Goal: Task Accomplishment & Management: Manage account settings

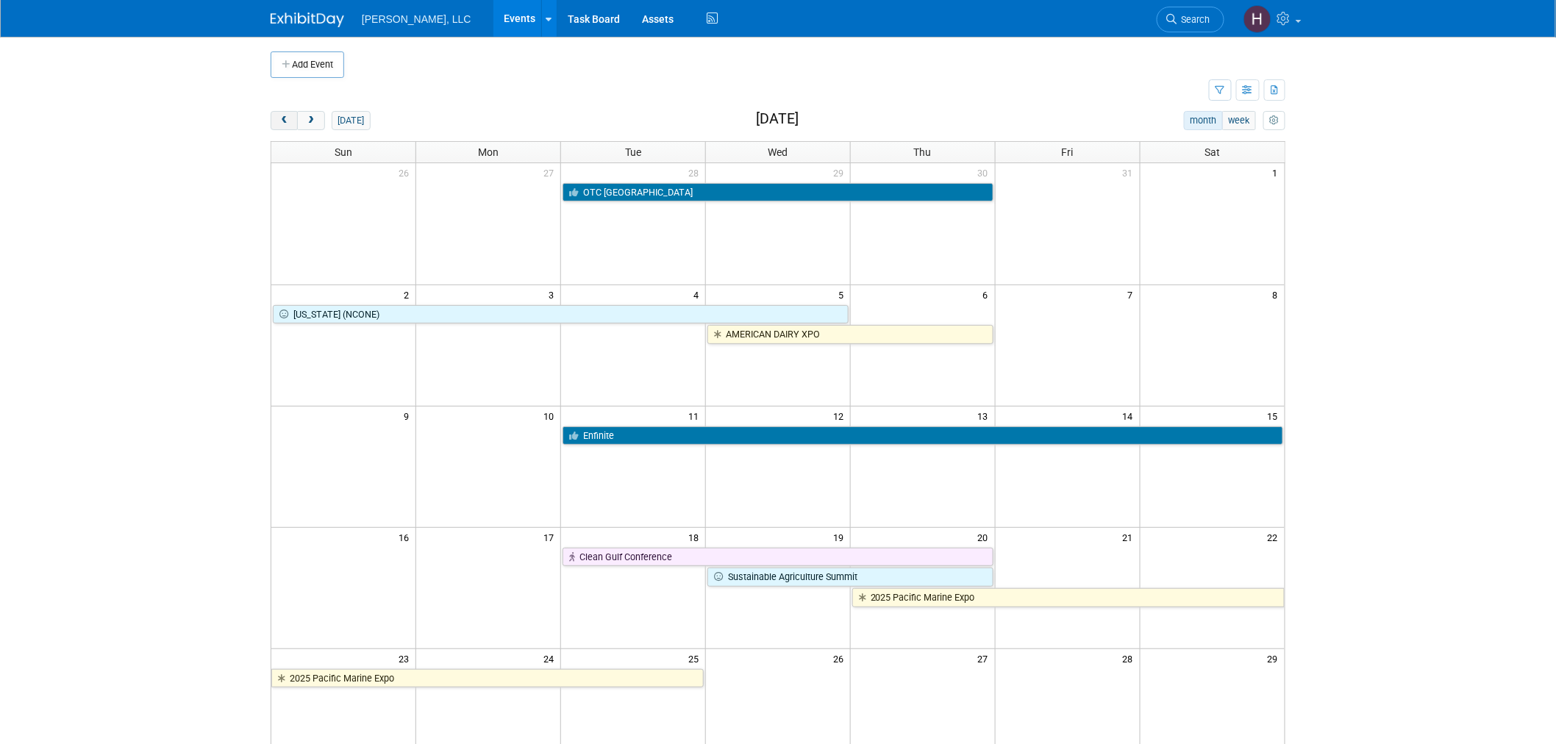
click at [282, 121] on span "prev" at bounding box center [284, 121] width 11 height 10
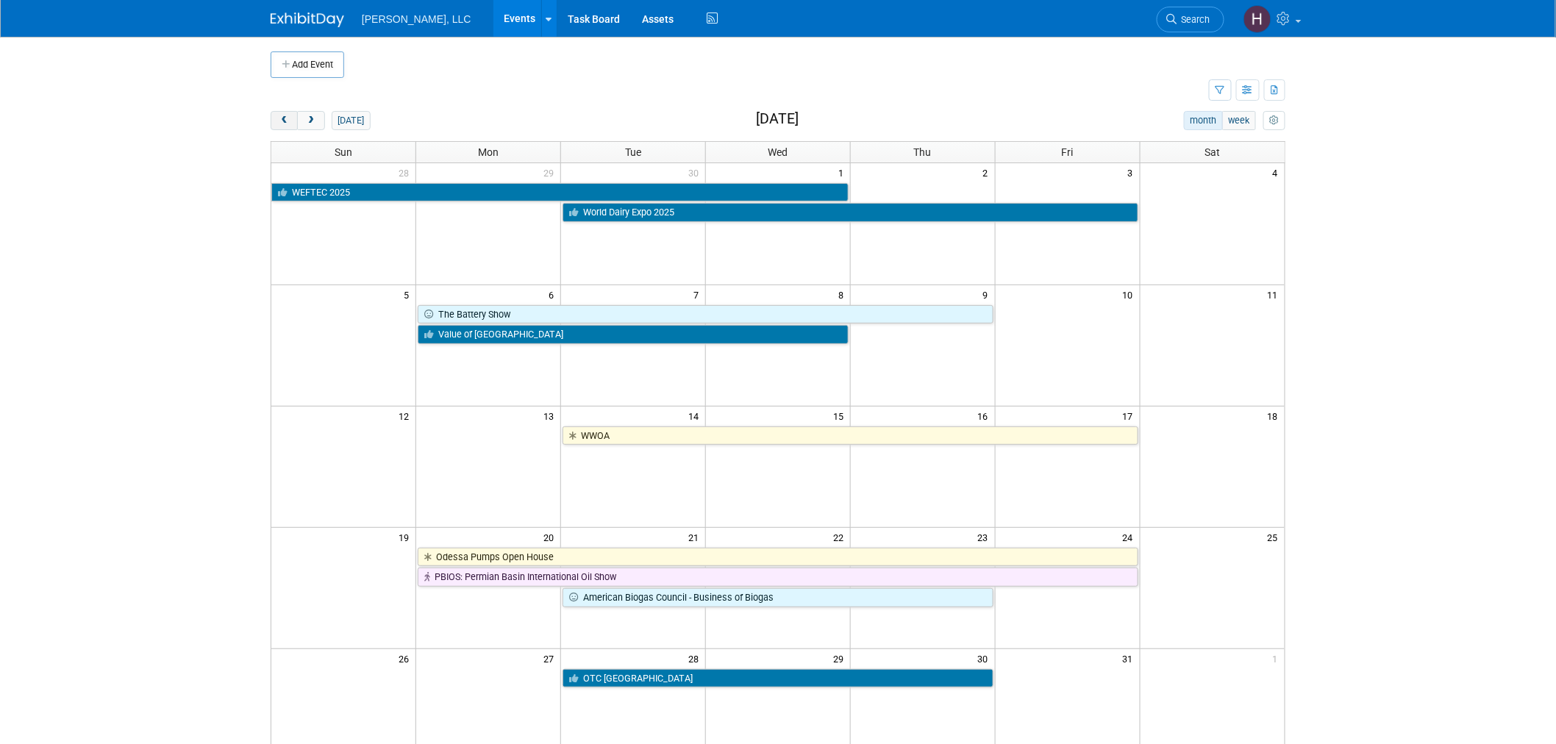
click at [282, 121] on span "prev" at bounding box center [284, 121] width 11 height 10
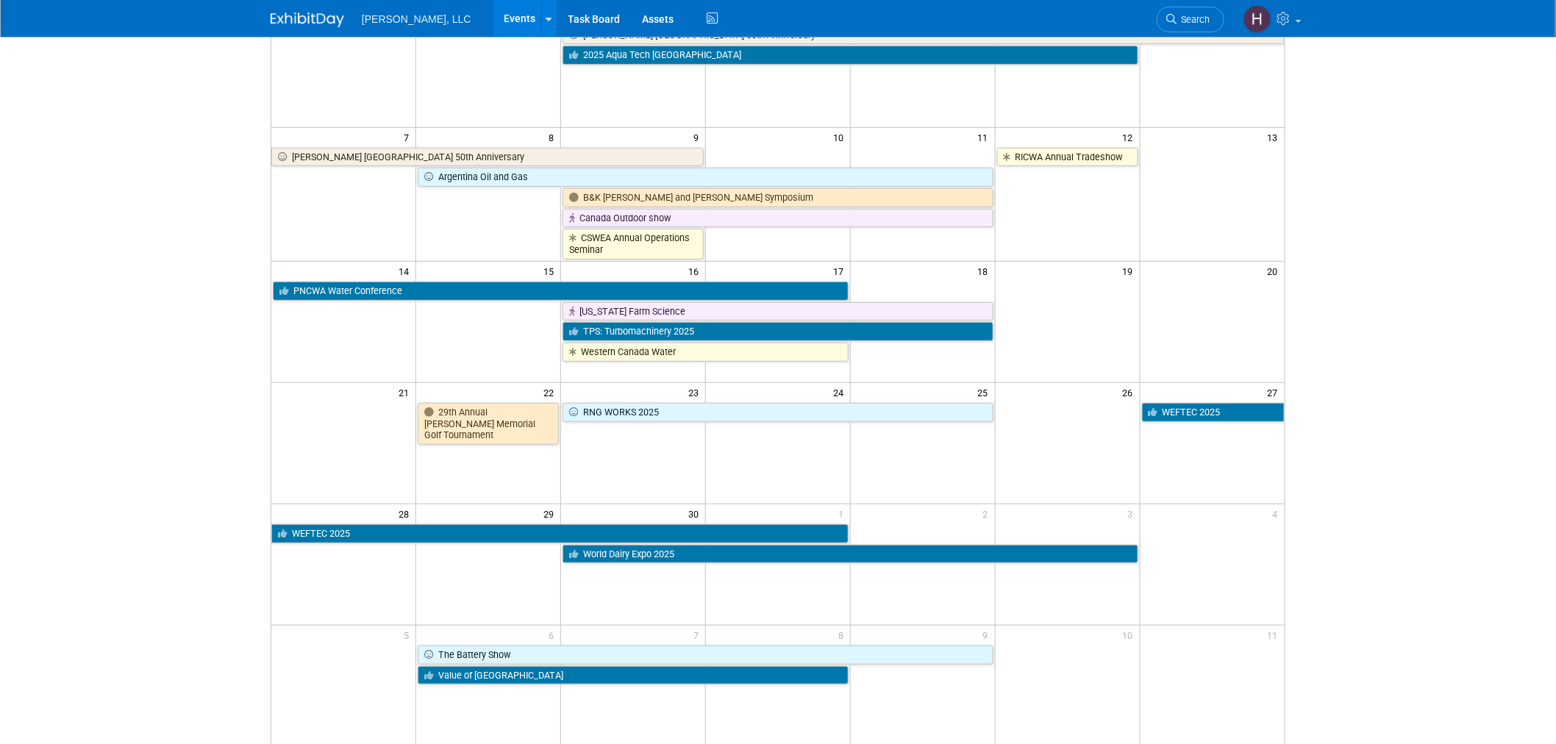
scroll to position [321, 0]
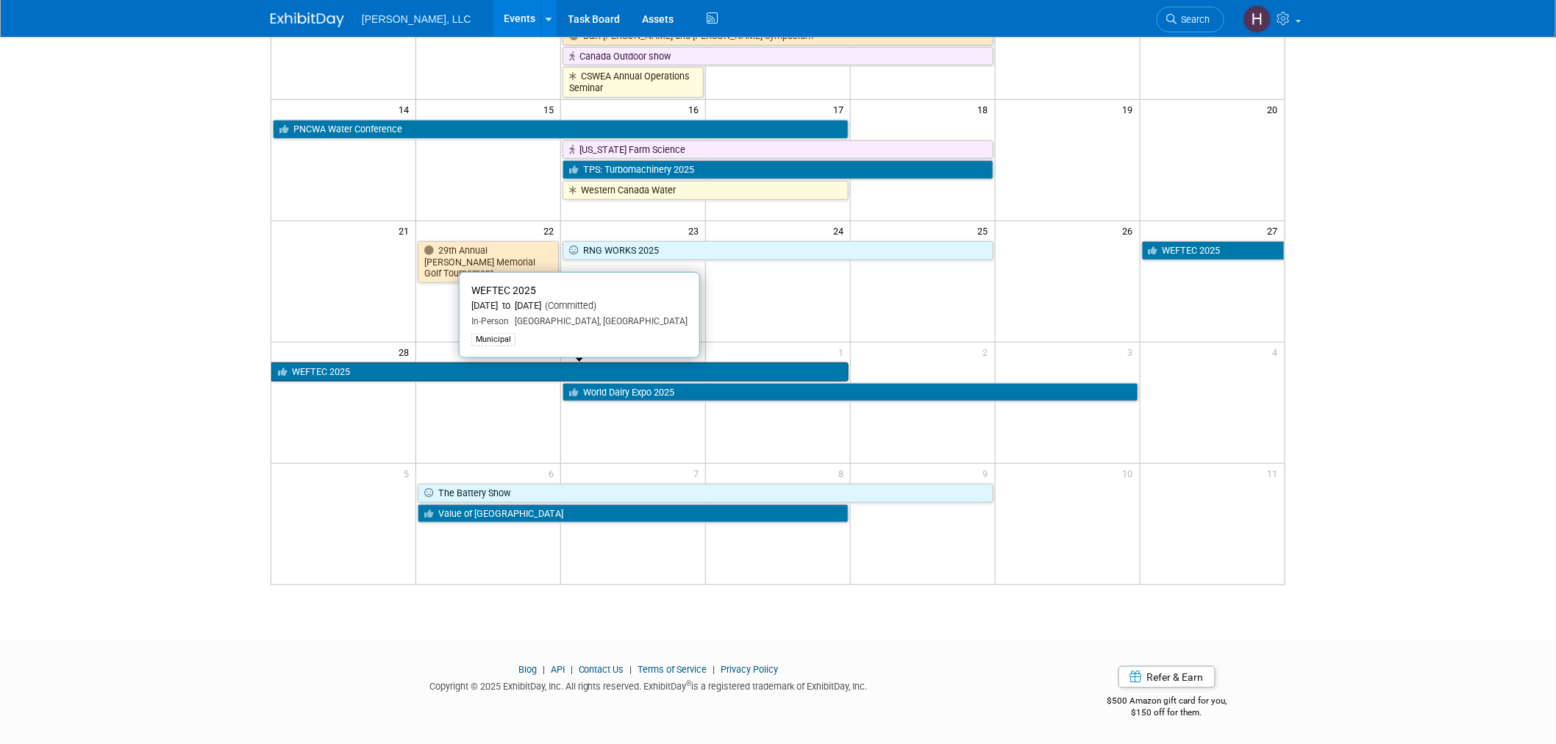
click at [505, 371] on link "WEFTEC 2025" at bounding box center [559, 372] width 577 height 19
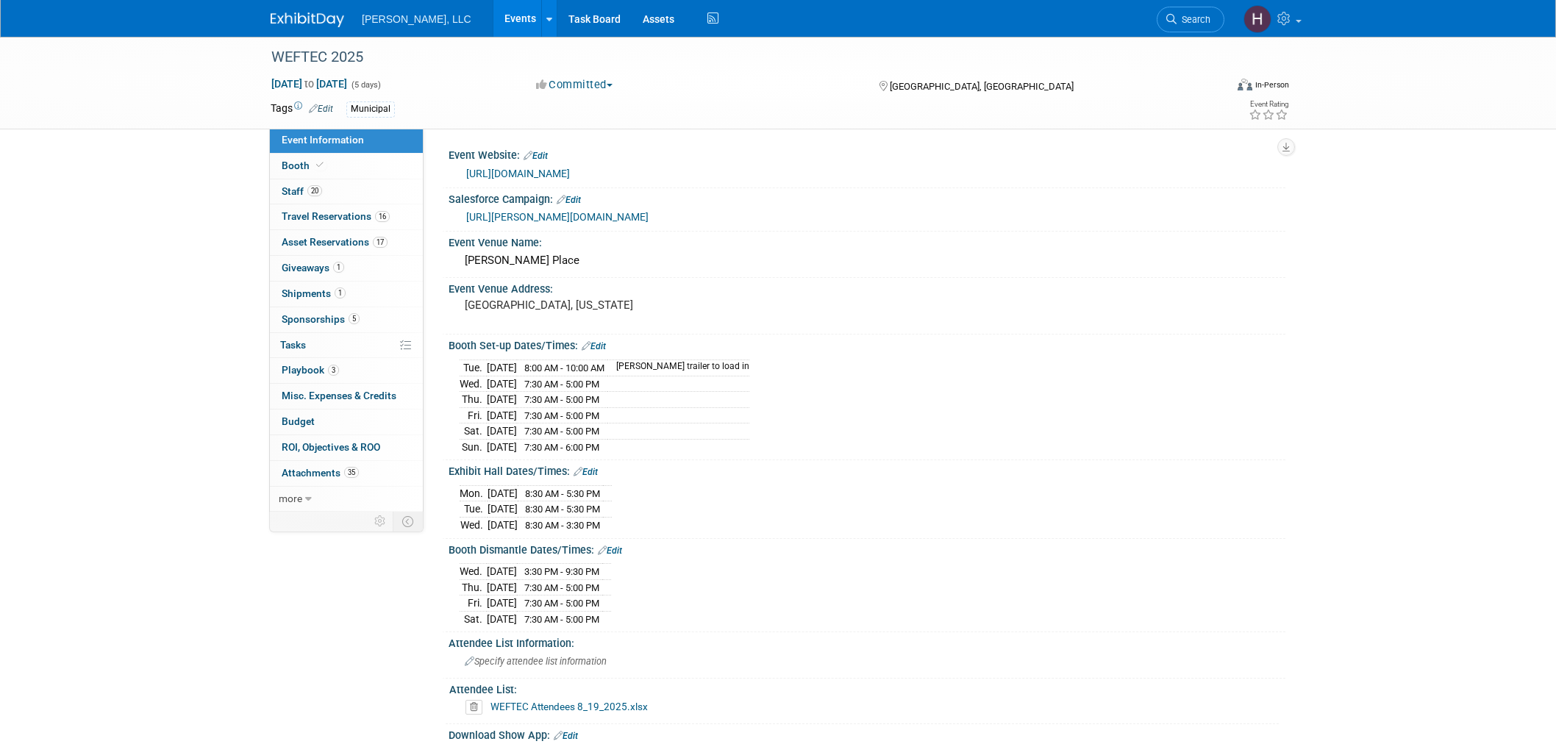
select select "Municipal"
click at [300, 211] on span "Travel Reservations 16" at bounding box center [336, 216] width 108 height 12
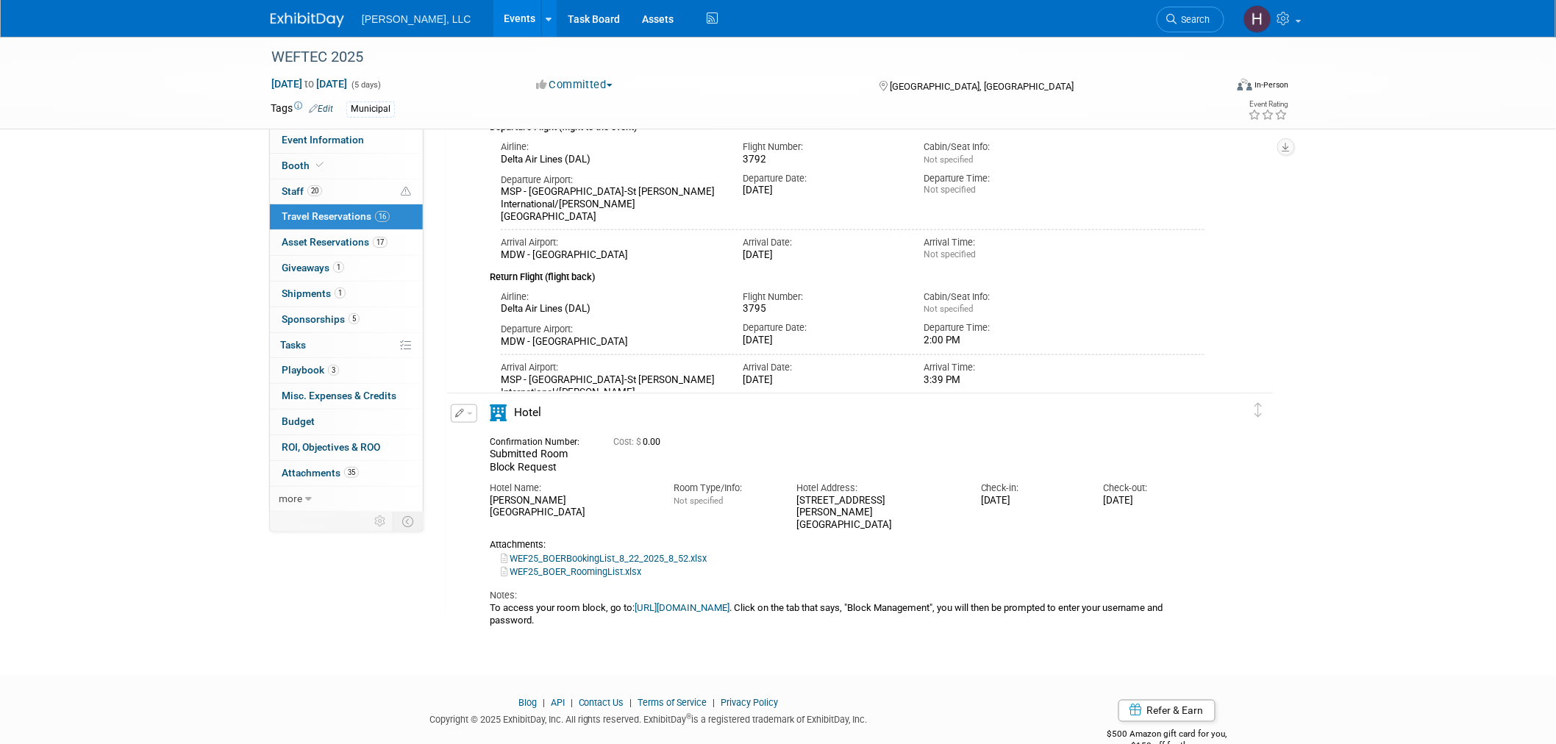
scroll to position [5202, 0]
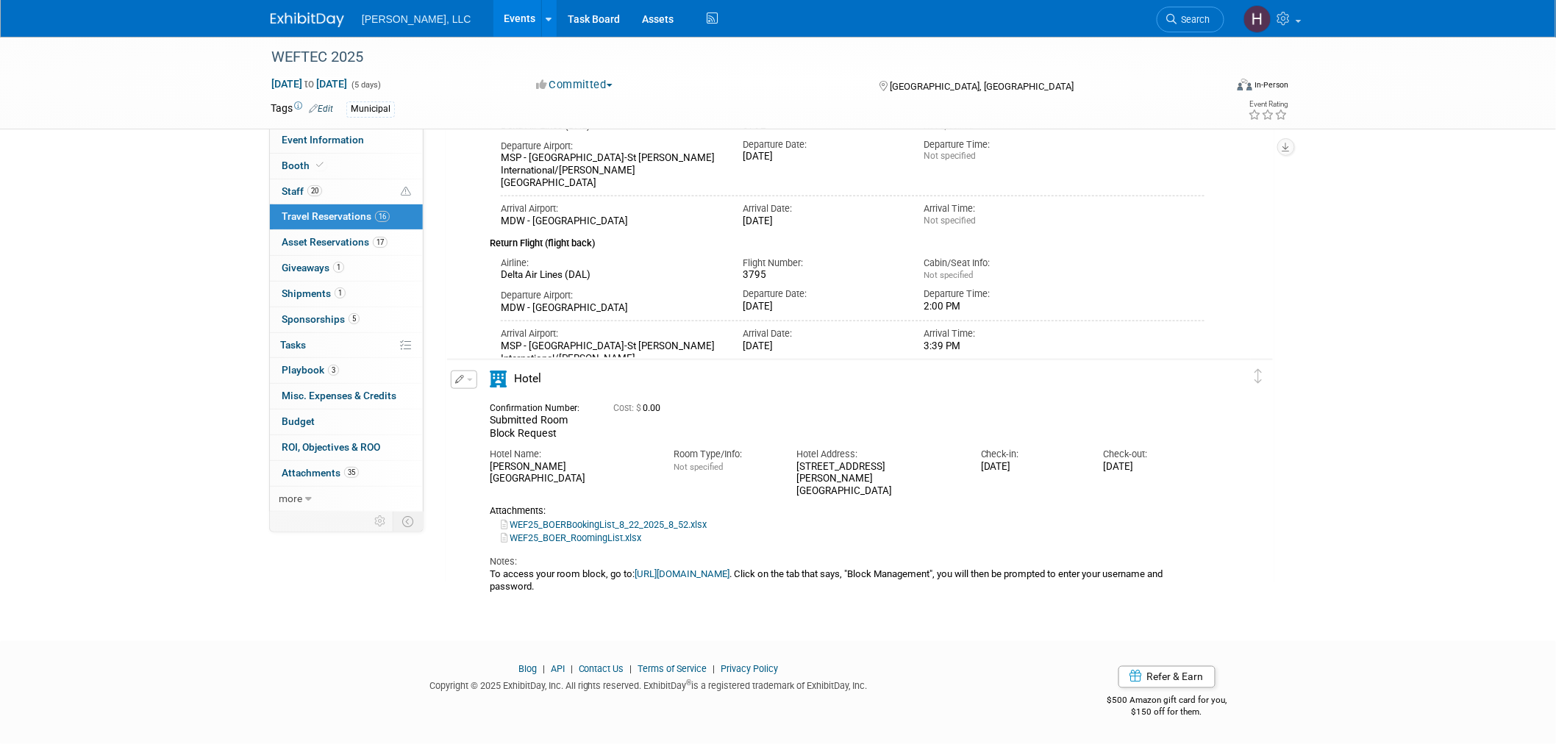
click at [665, 519] on link "WEF25_BOERBookingList_8_22_2025_8_52.xlsx" at bounding box center [604, 524] width 206 height 11
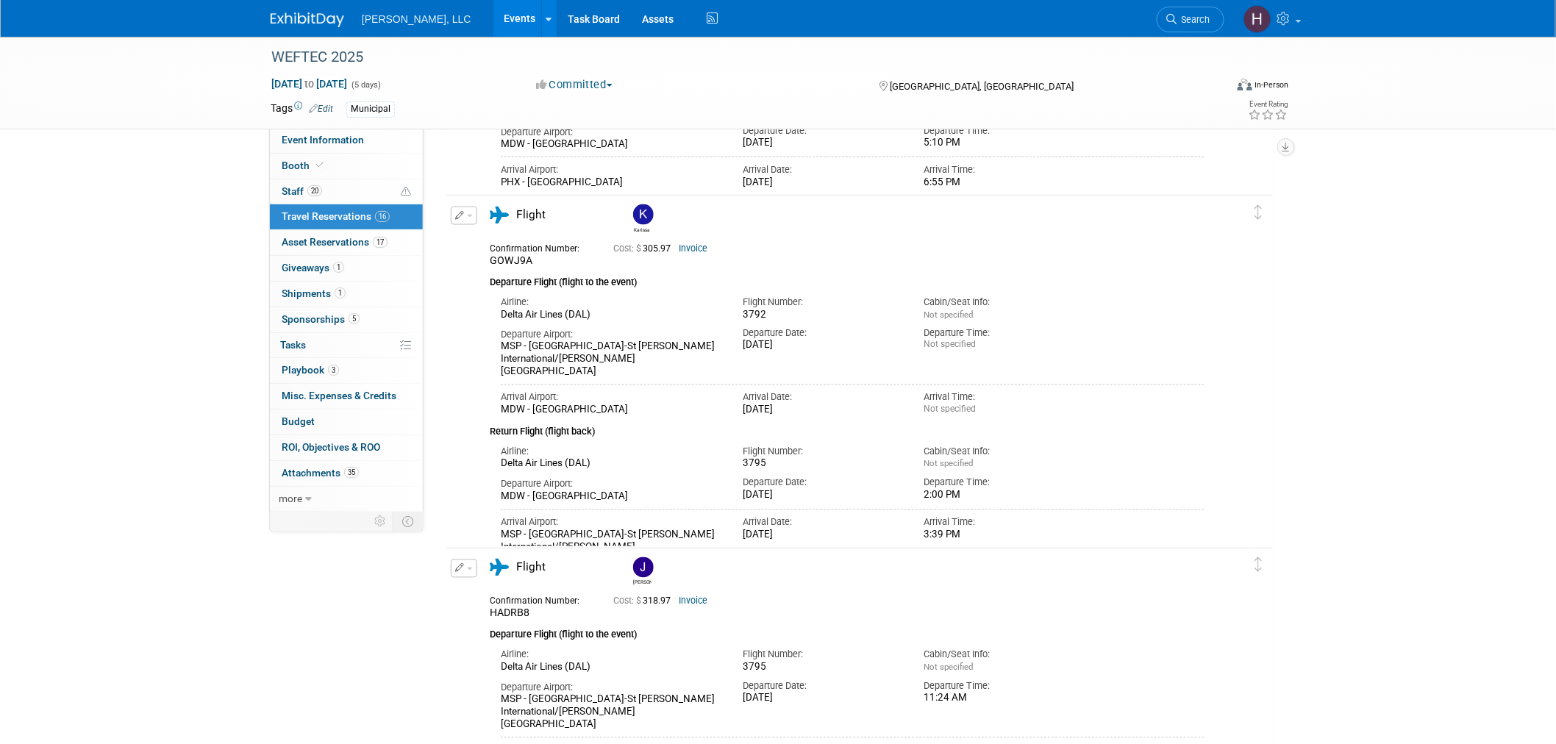
scroll to position [2995, 0]
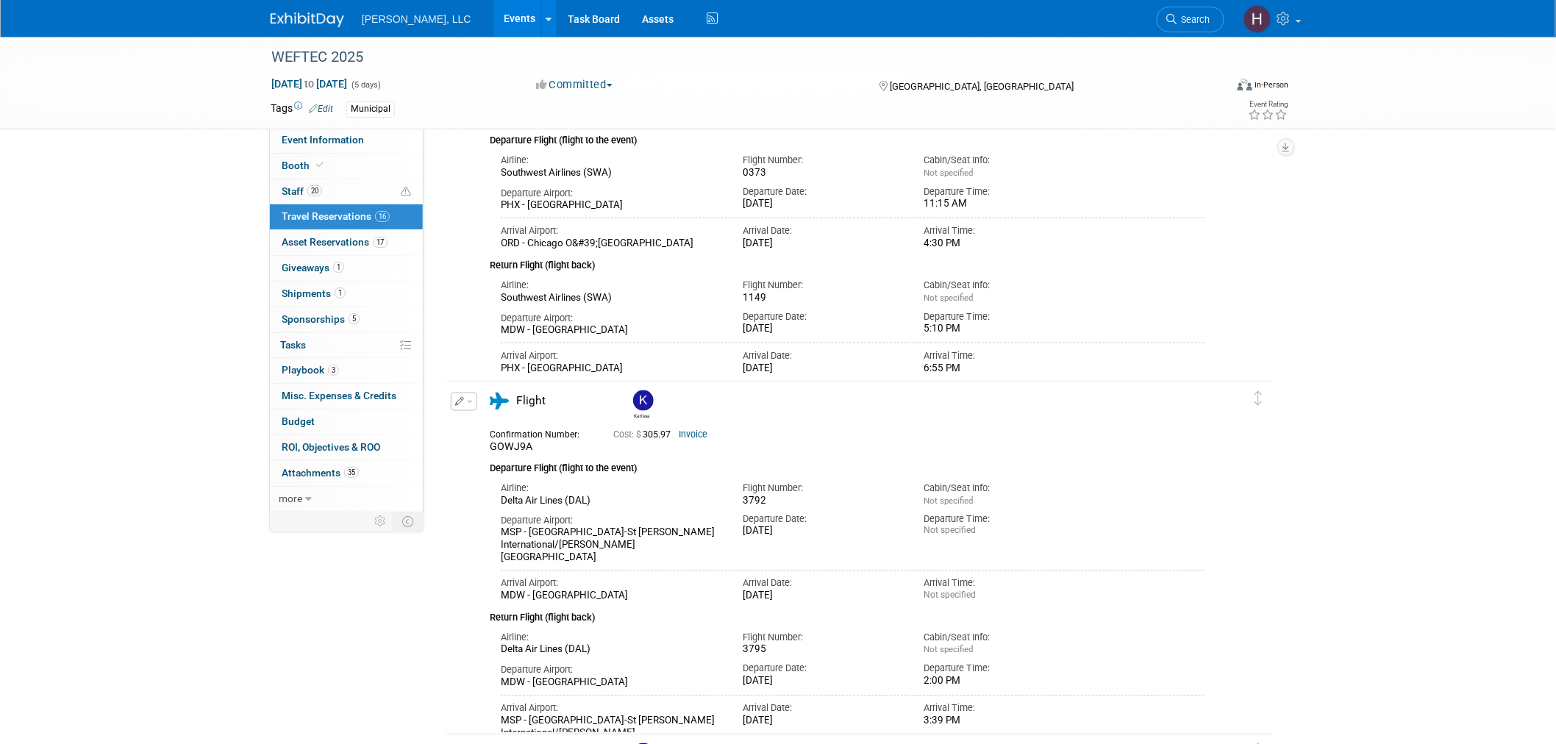
click at [494, 24] on link "Events" at bounding box center [521, 18] width 54 height 37
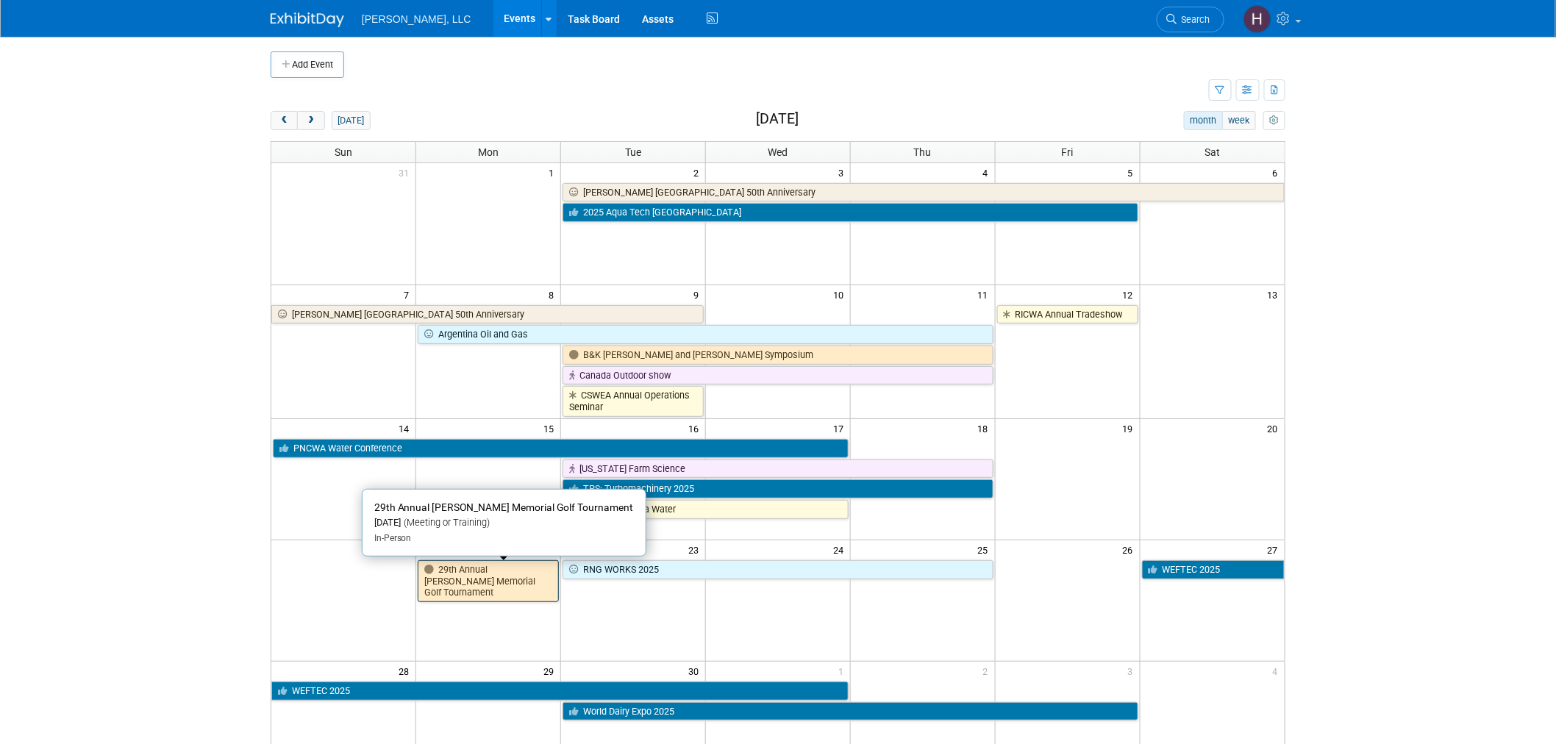
click at [510, 579] on link "29th Annual [PERSON_NAME] Memorial Golf Tournament" at bounding box center [488, 582] width 141 height 42
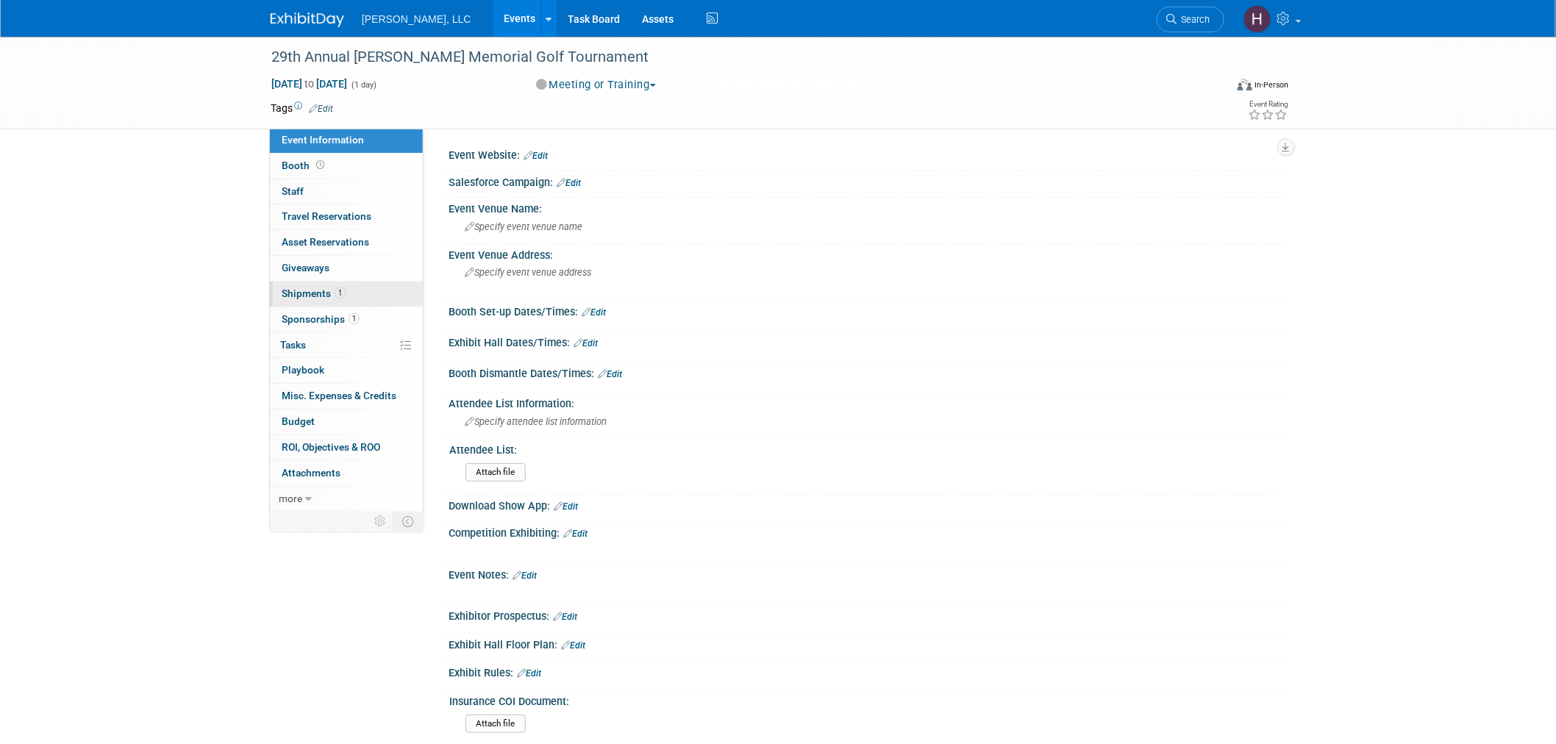
click at [335, 285] on link "1 Shipments 1" at bounding box center [346, 294] width 153 height 25
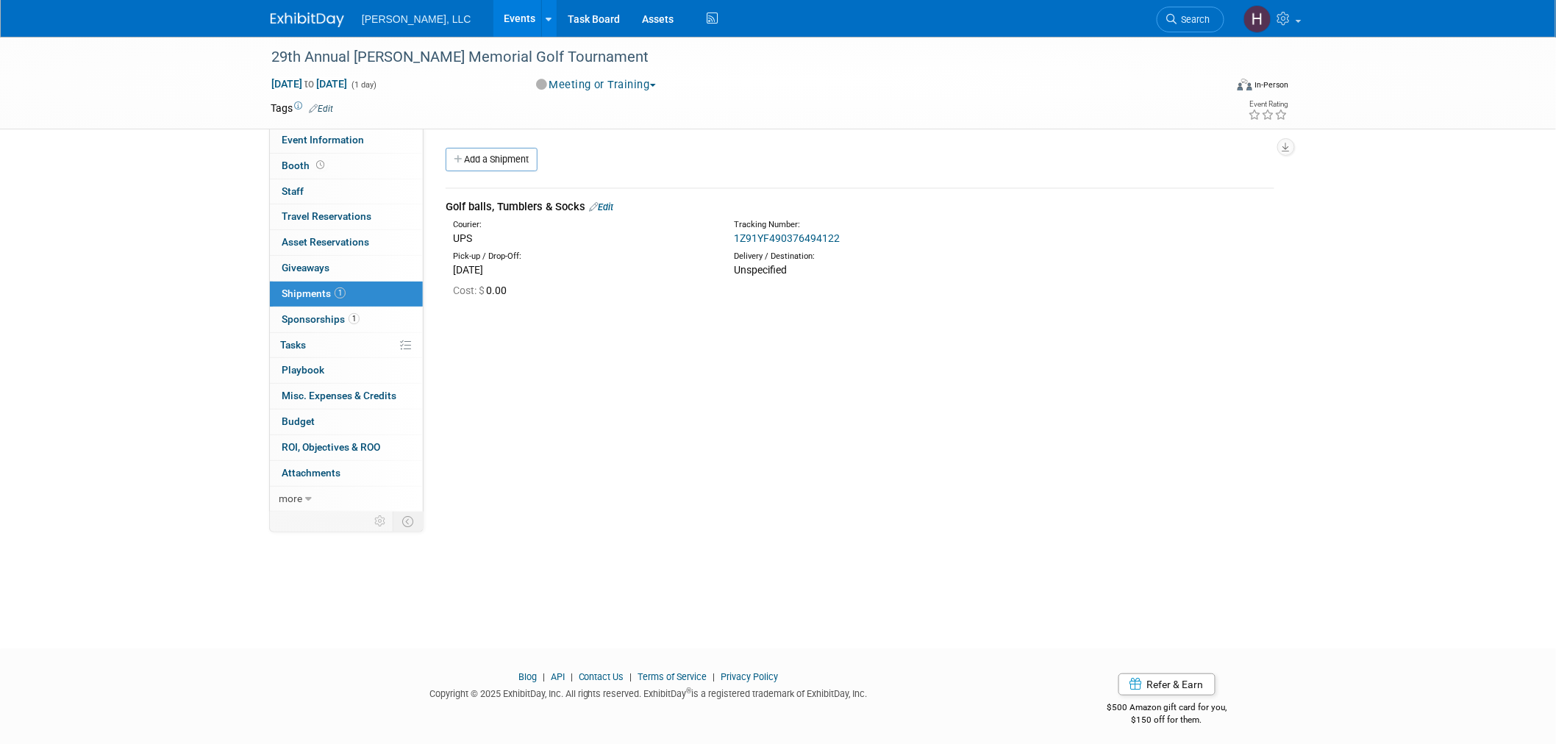
click at [890, 241] on div "1Z91YF490376494122" at bounding box center [899, 238] width 330 height 15
click at [608, 208] on link "Edit" at bounding box center [601, 207] width 24 height 11
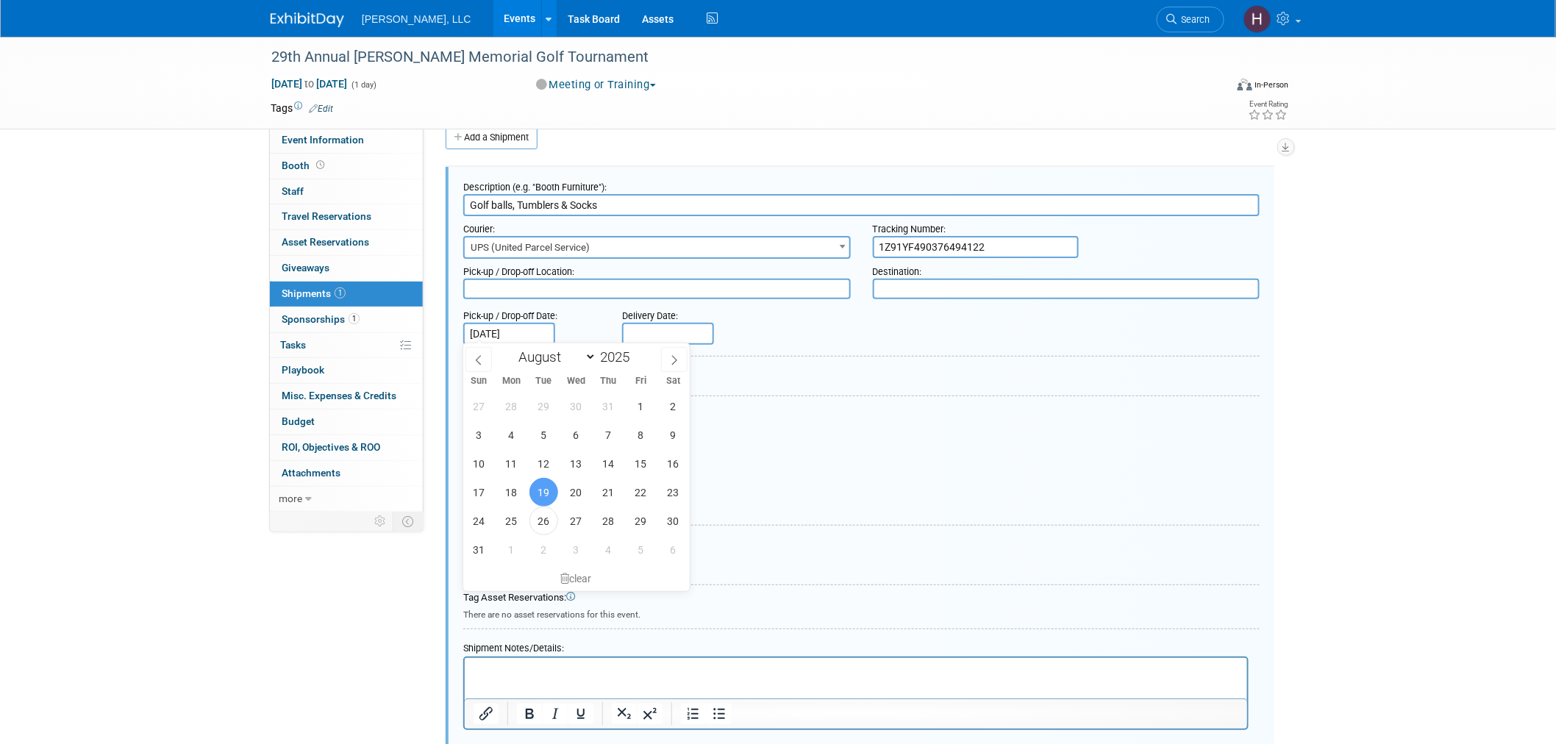
click at [489, 334] on input "Aug 19, 2025" at bounding box center [509, 334] width 92 height 22
click at [543, 525] on span "26" at bounding box center [544, 521] width 29 height 29
type input "Aug 26, 2025"
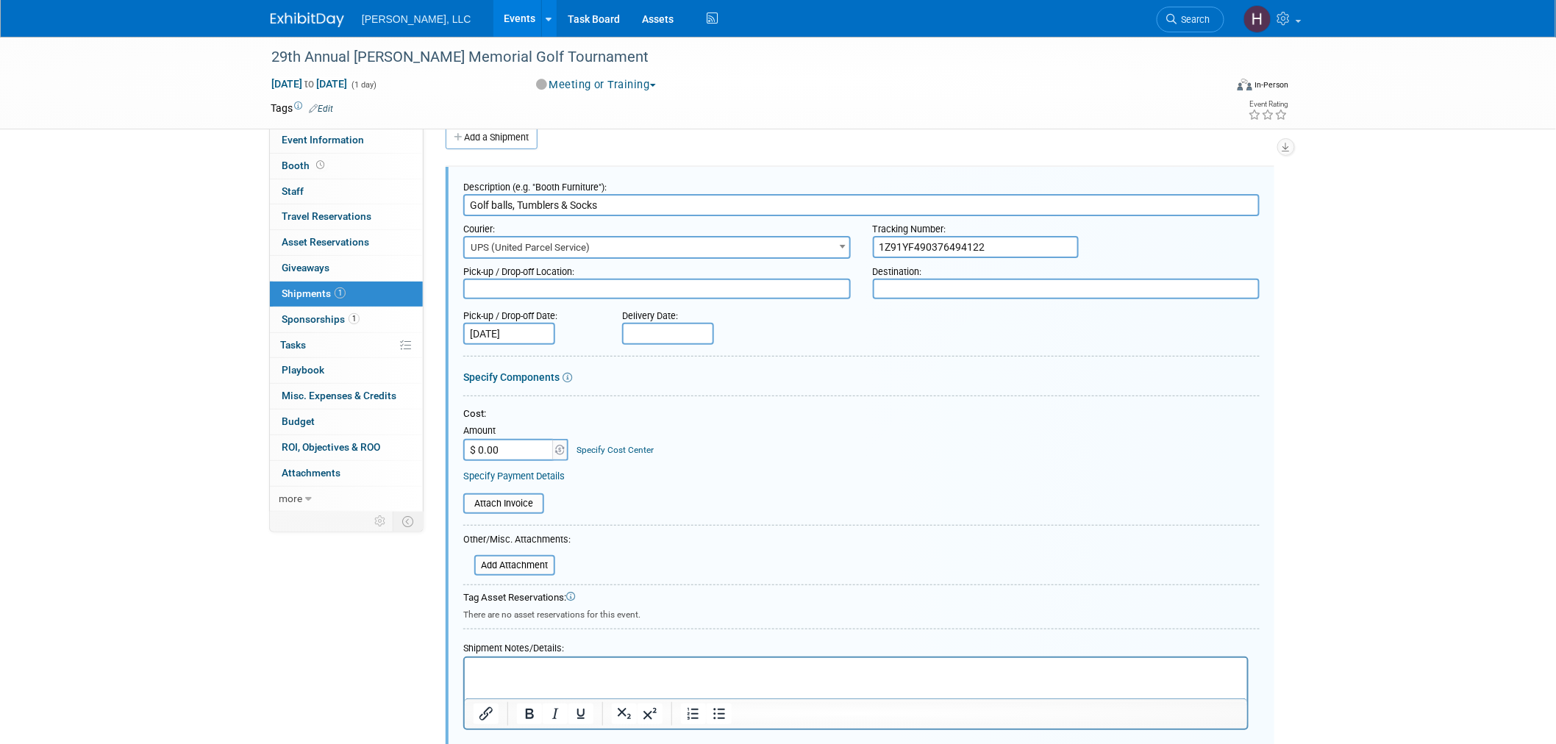
click at [1002, 241] on input "1Z91YF490376494122" at bounding box center [976, 247] width 206 height 22
click at [953, 246] on input "1Z91YF490376494122" at bounding box center [976, 247] width 206 height 22
type input "1Z91YF490376908747"
click at [678, 332] on input "text" at bounding box center [668, 334] width 92 height 22
click at [643, 354] on span at bounding box center [637, 359] width 26 height 25
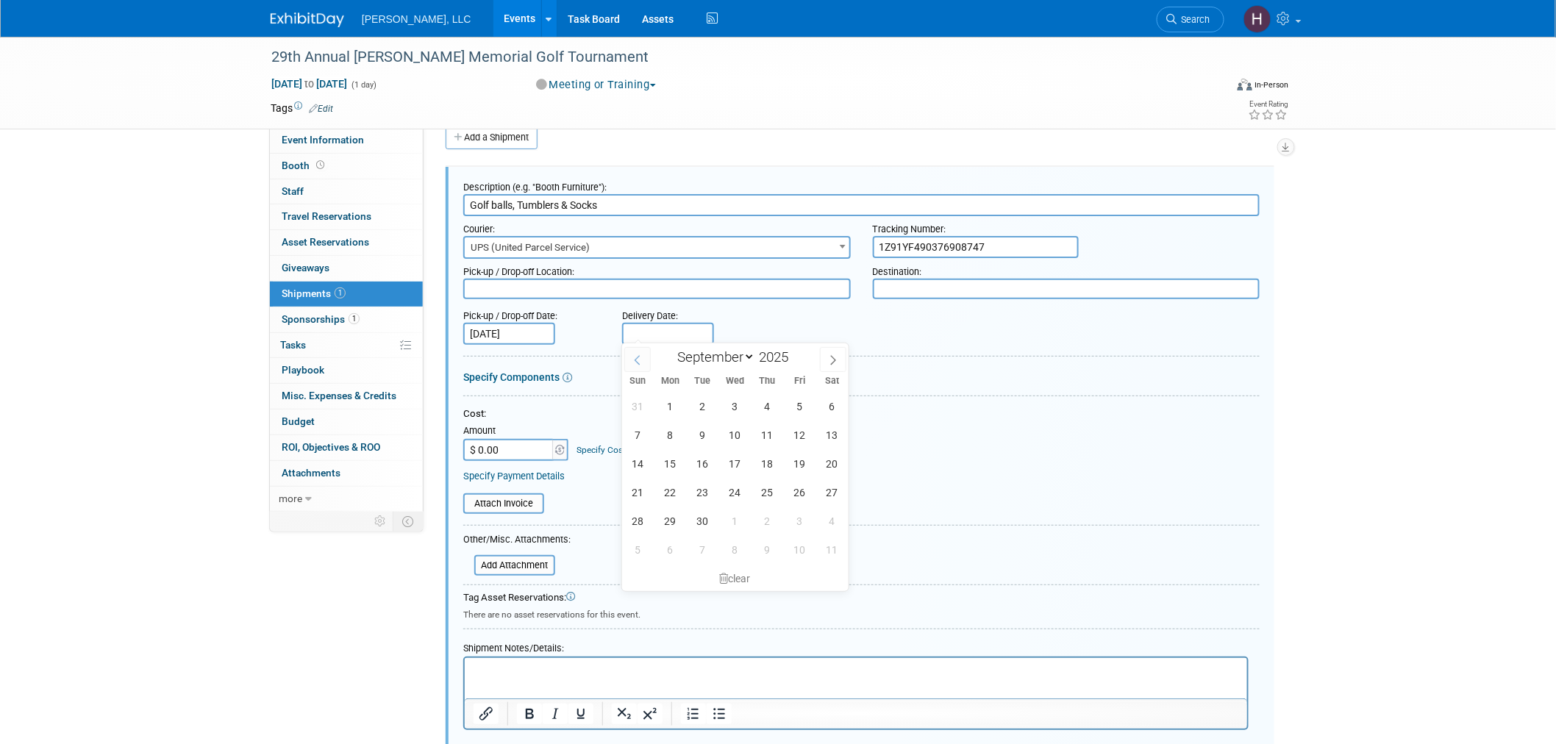
select select "7"
click at [799, 512] on span "29" at bounding box center [800, 521] width 29 height 29
type input "Aug 29, 2025"
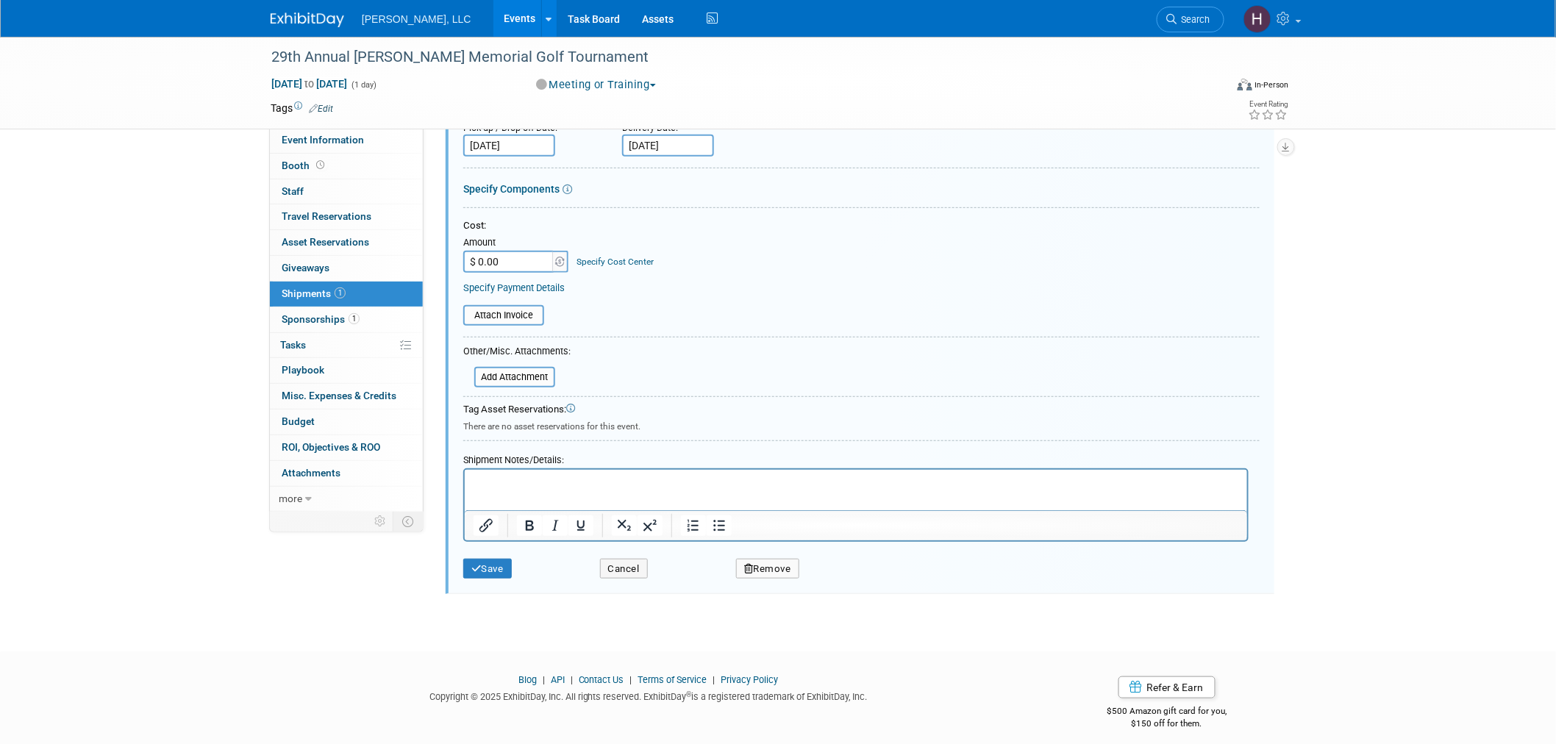
scroll to position [215, 0]
click at [488, 556] on button "Save" at bounding box center [487, 565] width 49 height 21
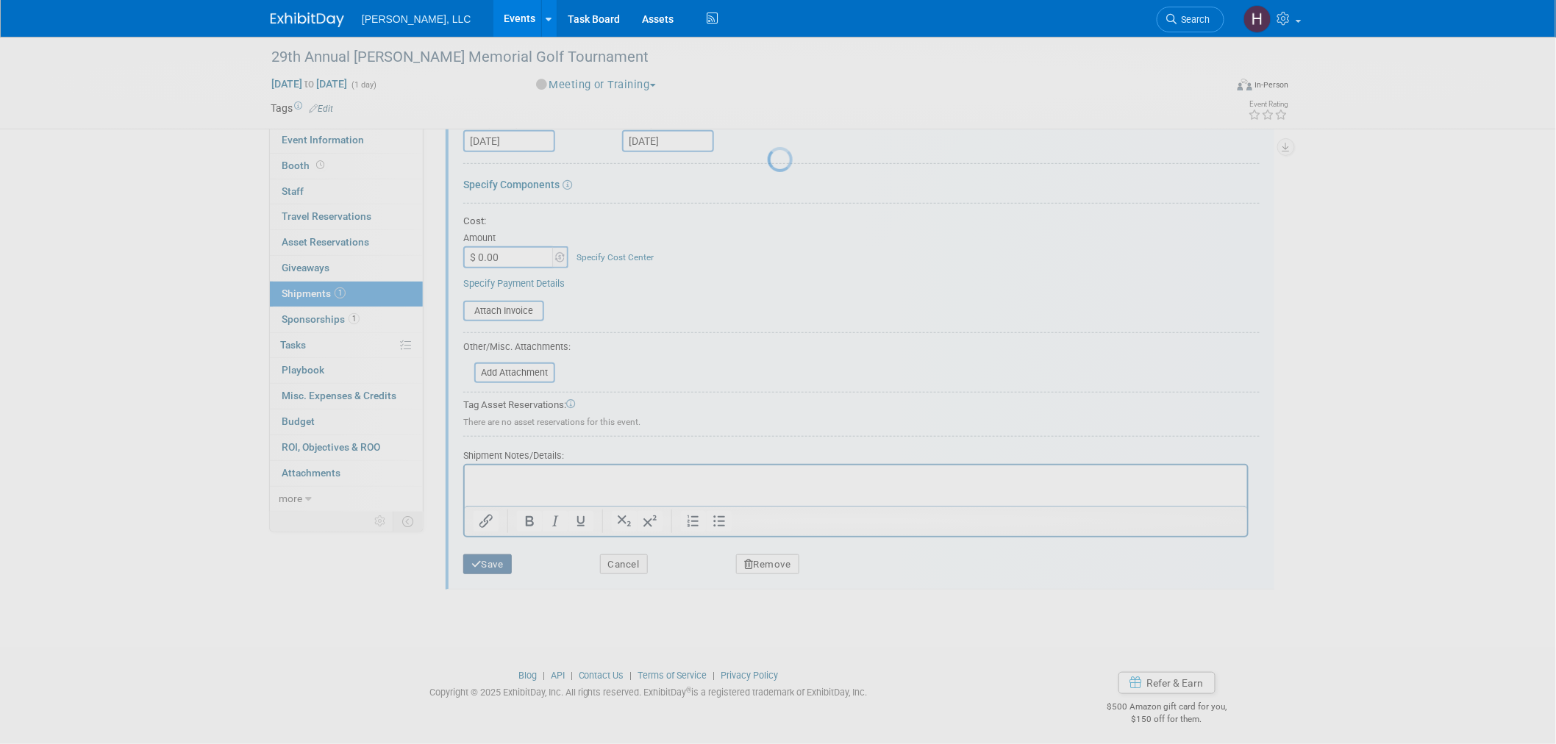
scroll to position [7, 0]
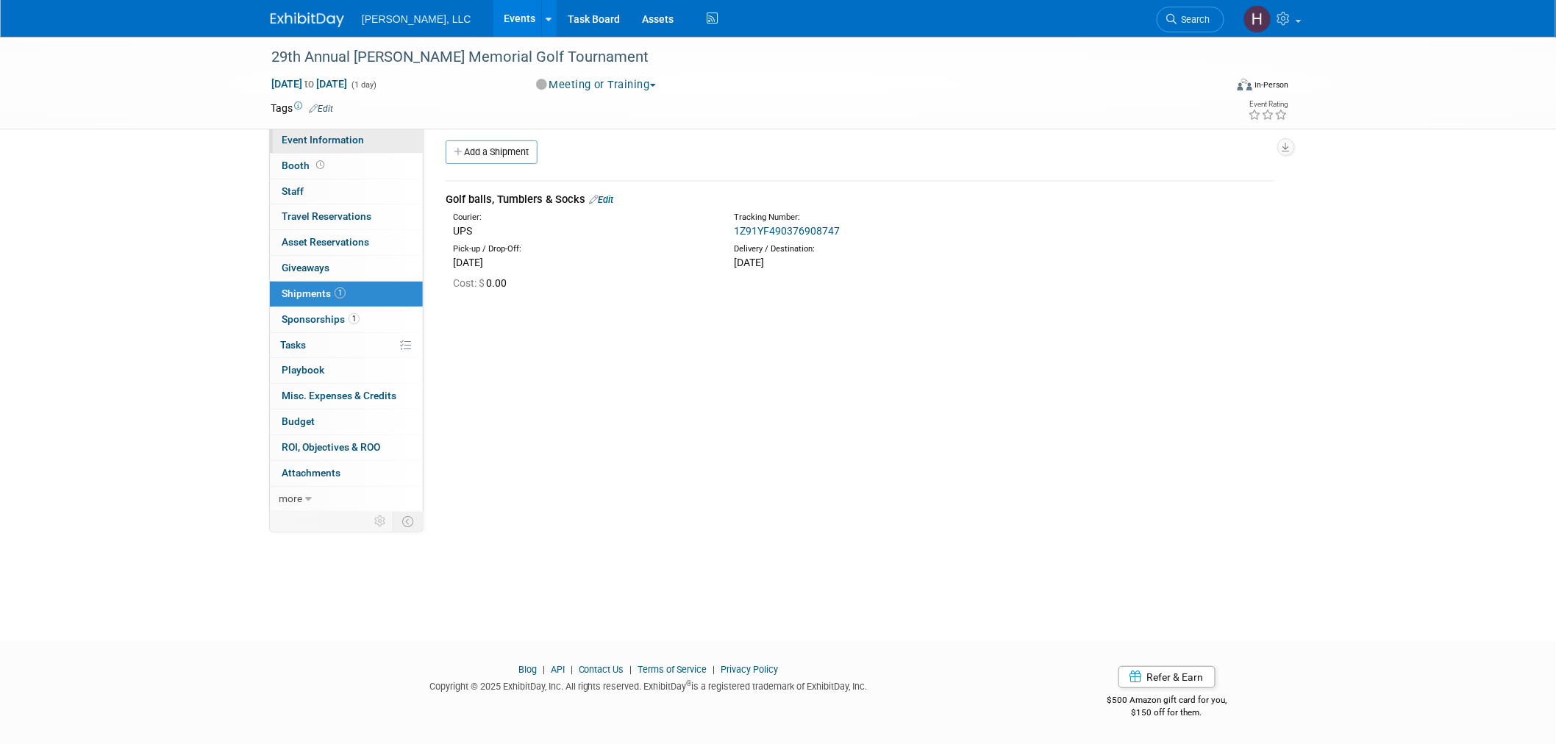
click at [313, 135] on span "Event Information" at bounding box center [323, 140] width 82 height 12
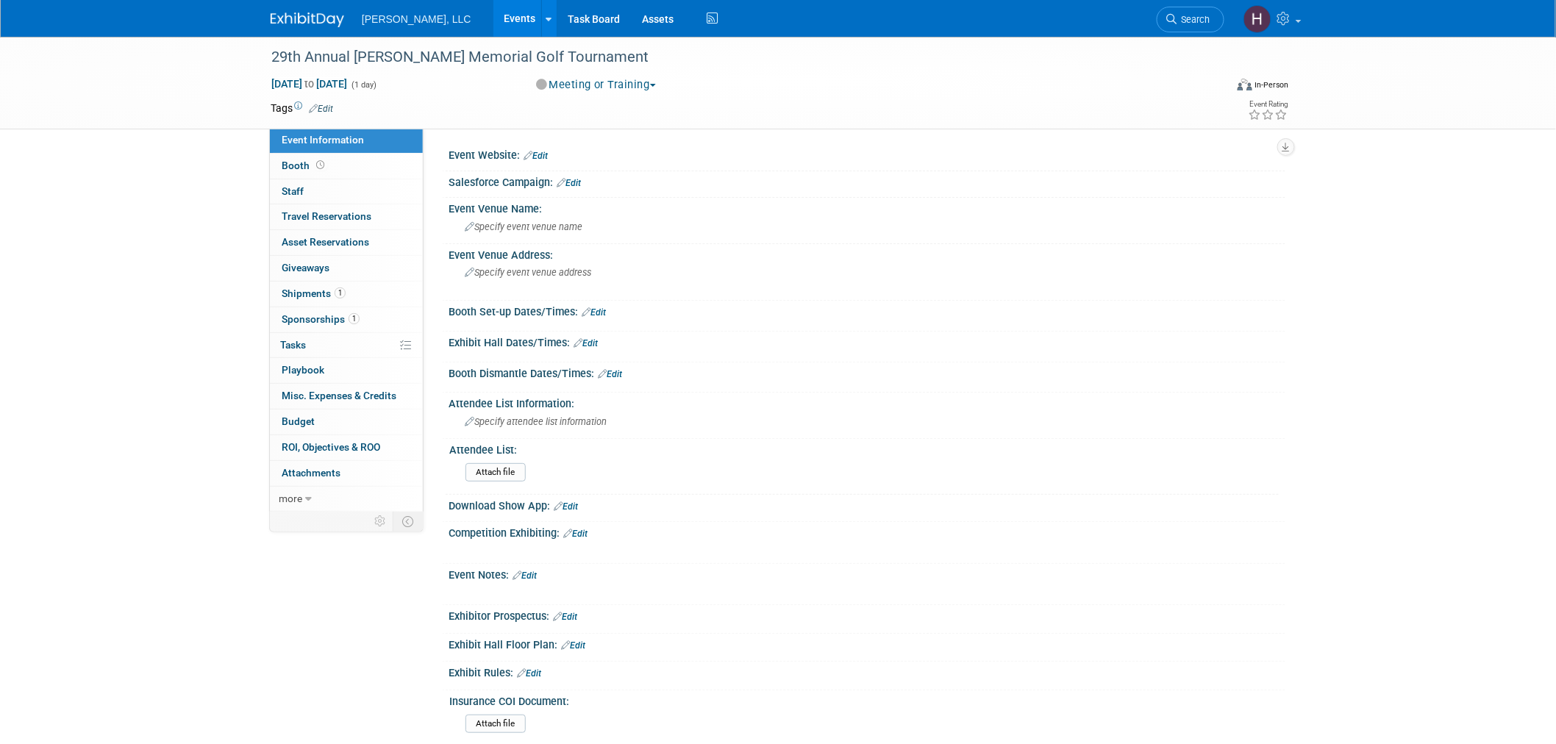
click at [932, 84] on div "Sep 22, 2025 to Sep 22, 2025 (1 day) Sep 22, 2025 to Sep 22, 2025 Meeting or Tr…" at bounding box center [780, 87] width 1041 height 22
click at [494, 17] on link "Events" at bounding box center [521, 18] width 54 height 37
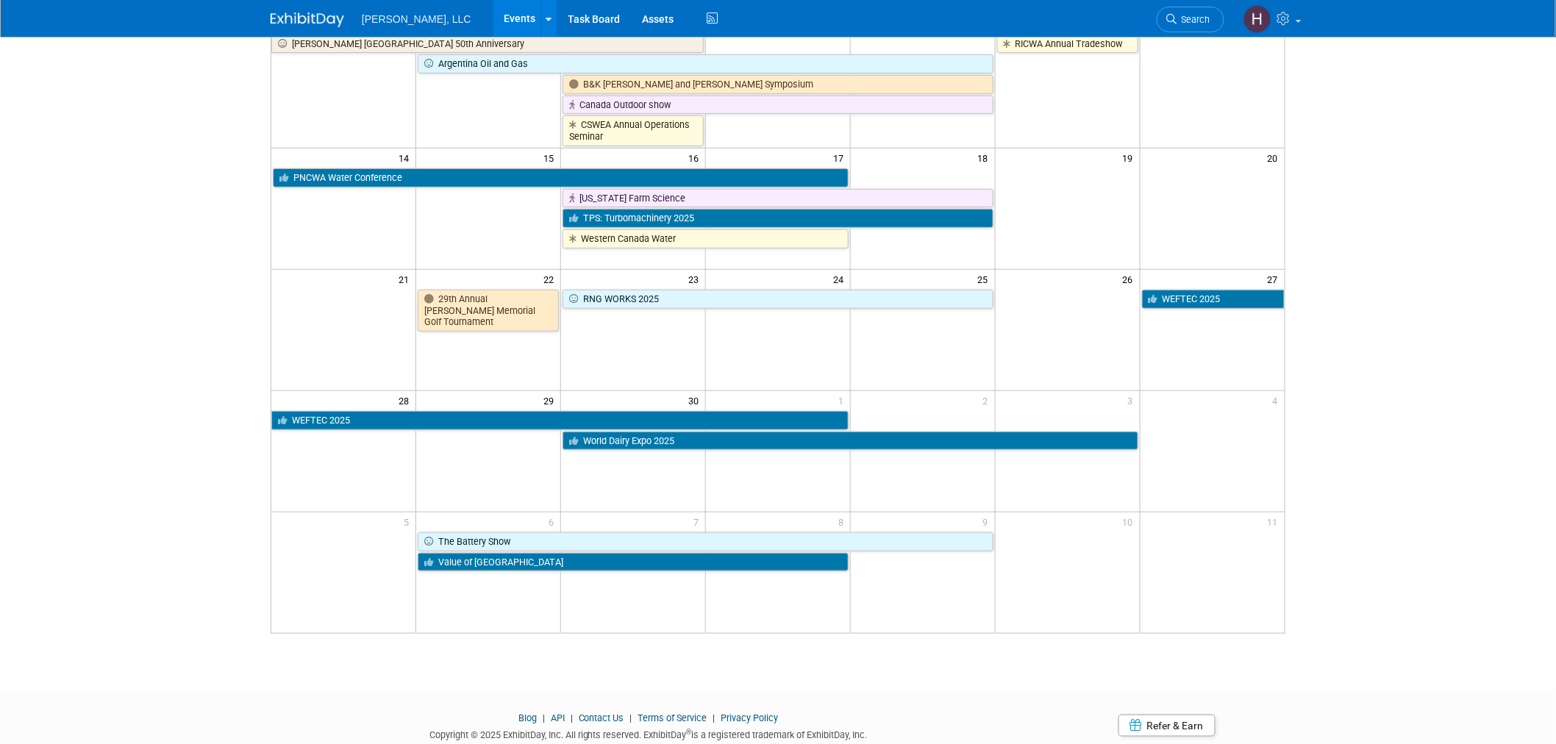
scroll to position [321, 0]
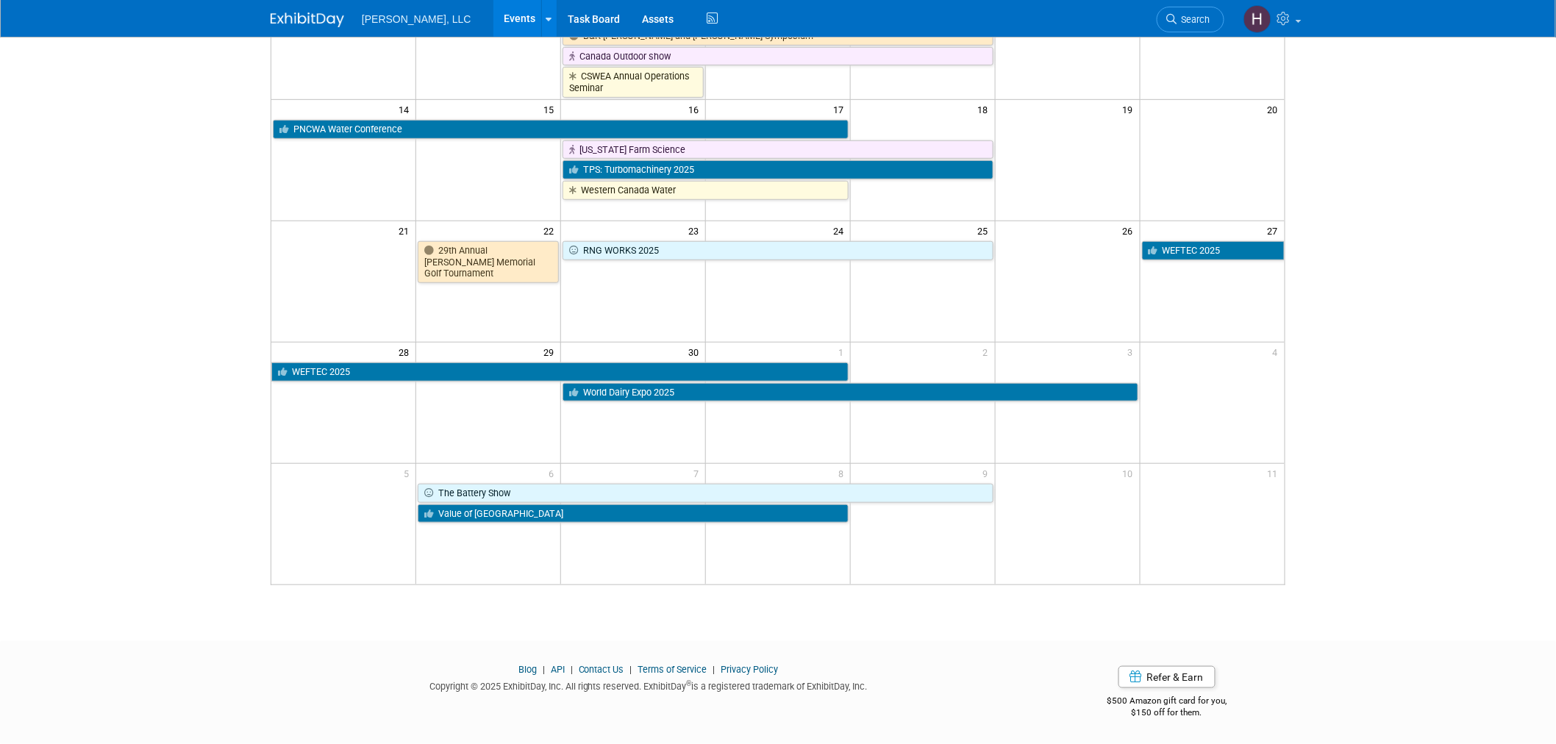
drag, startPoint x: 1446, startPoint y: 538, endPoint x: 1431, endPoint y: 537, distance: 15.5
click at [1445, 425] on html "[PERSON_NAME], LLC Events Add Event Bulk Upload Events Shareable Event Boards R…" at bounding box center [778, 53] width 1556 height 744
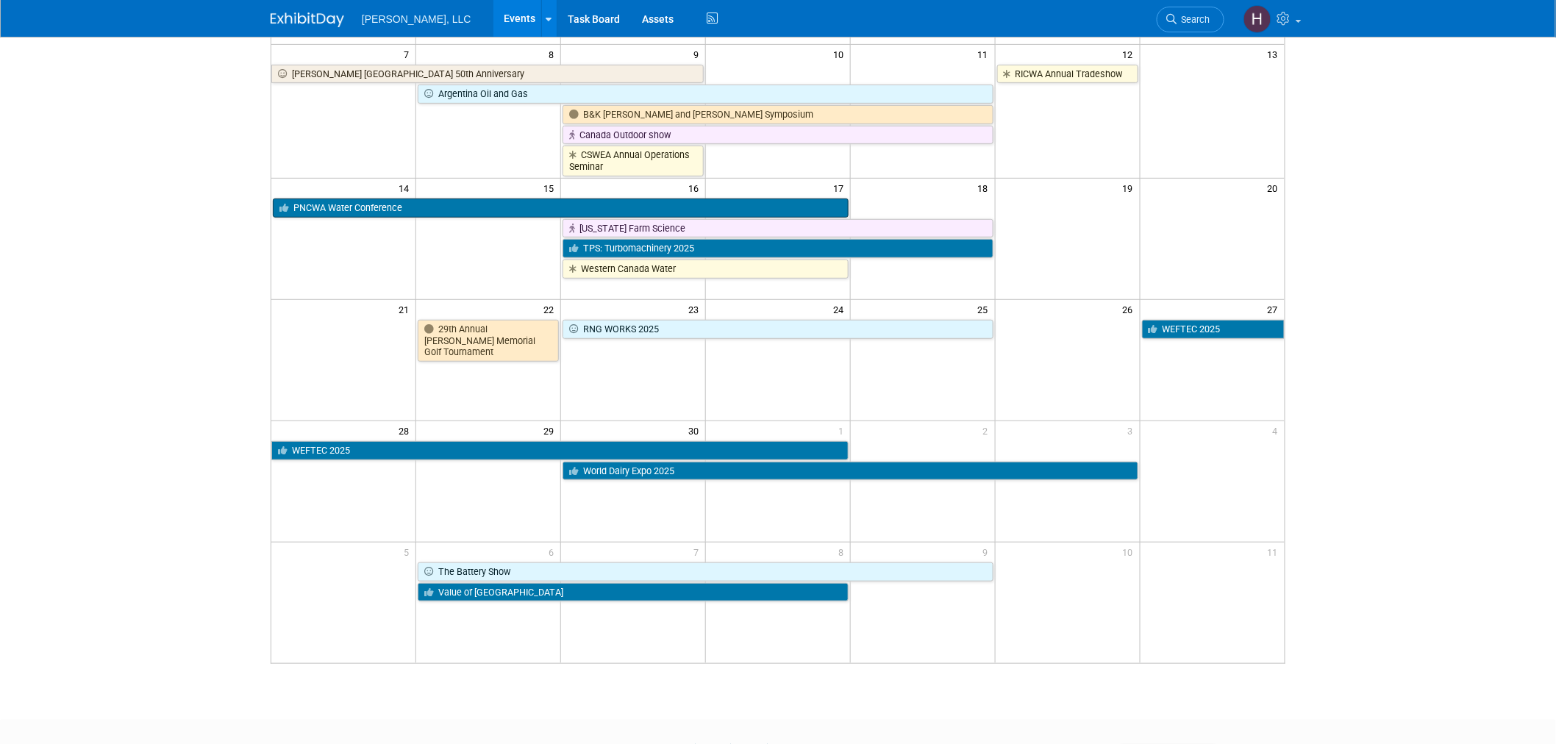
scroll to position [0, 0]
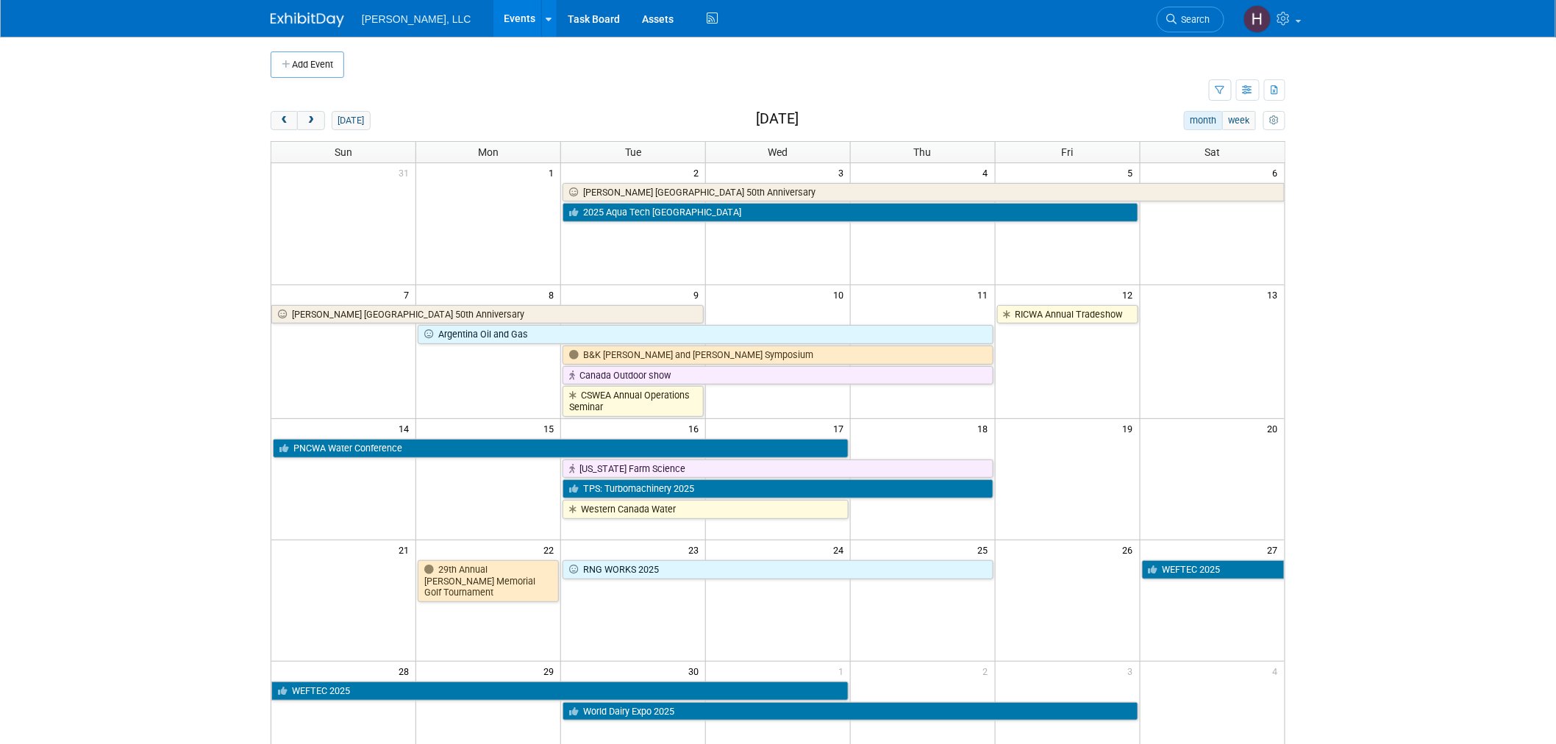
click at [494, 13] on link "Events" at bounding box center [521, 18] width 54 height 37
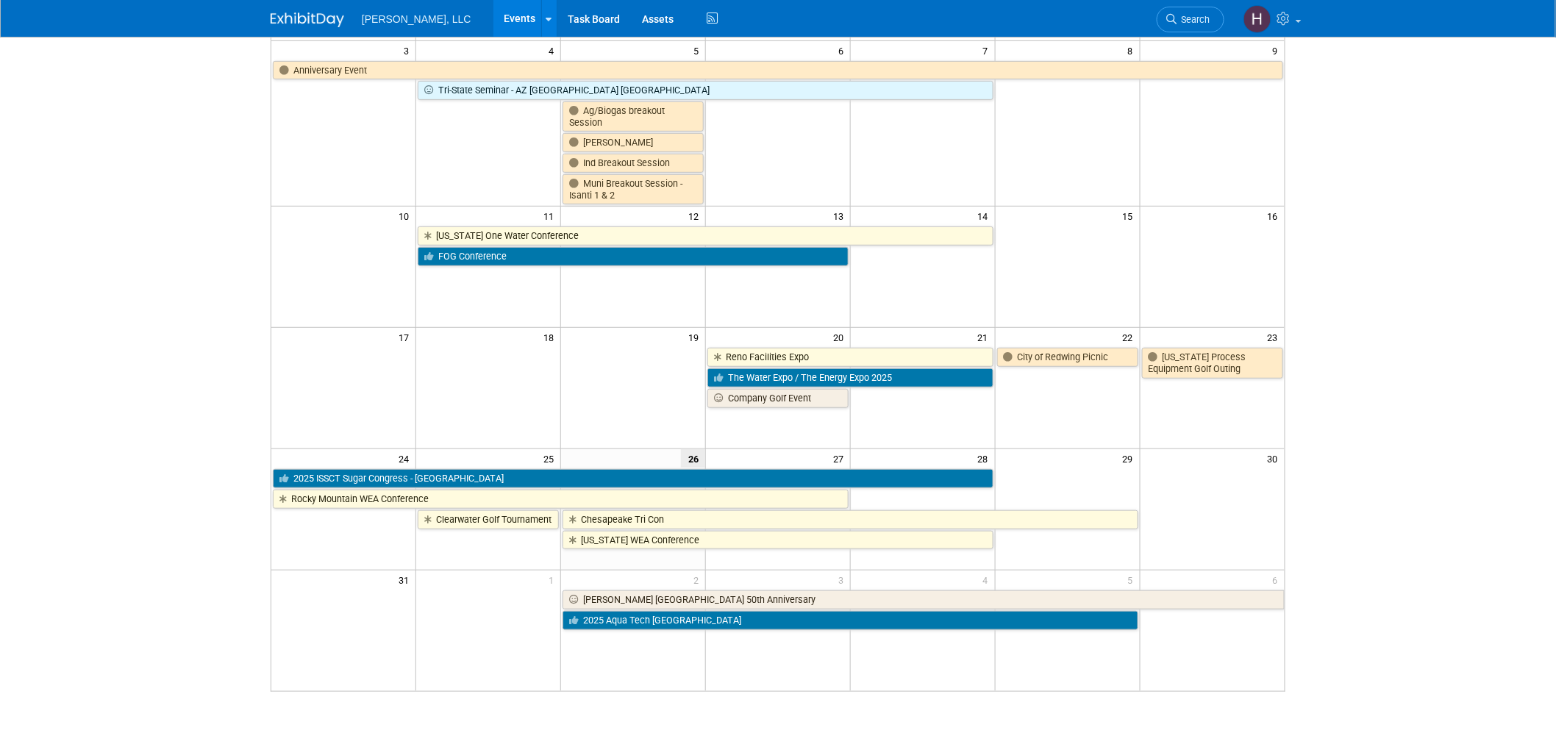
scroll to position [245, 0]
click at [983, 458] on span "28" at bounding box center [986, 458] width 18 height 18
drag, startPoint x: 409, startPoint y: 455, endPoint x: 386, endPoint y: 461, distance: 23.7
click at [386, 461] on td "24" at bounding box center [343, 458] width 145 height 18
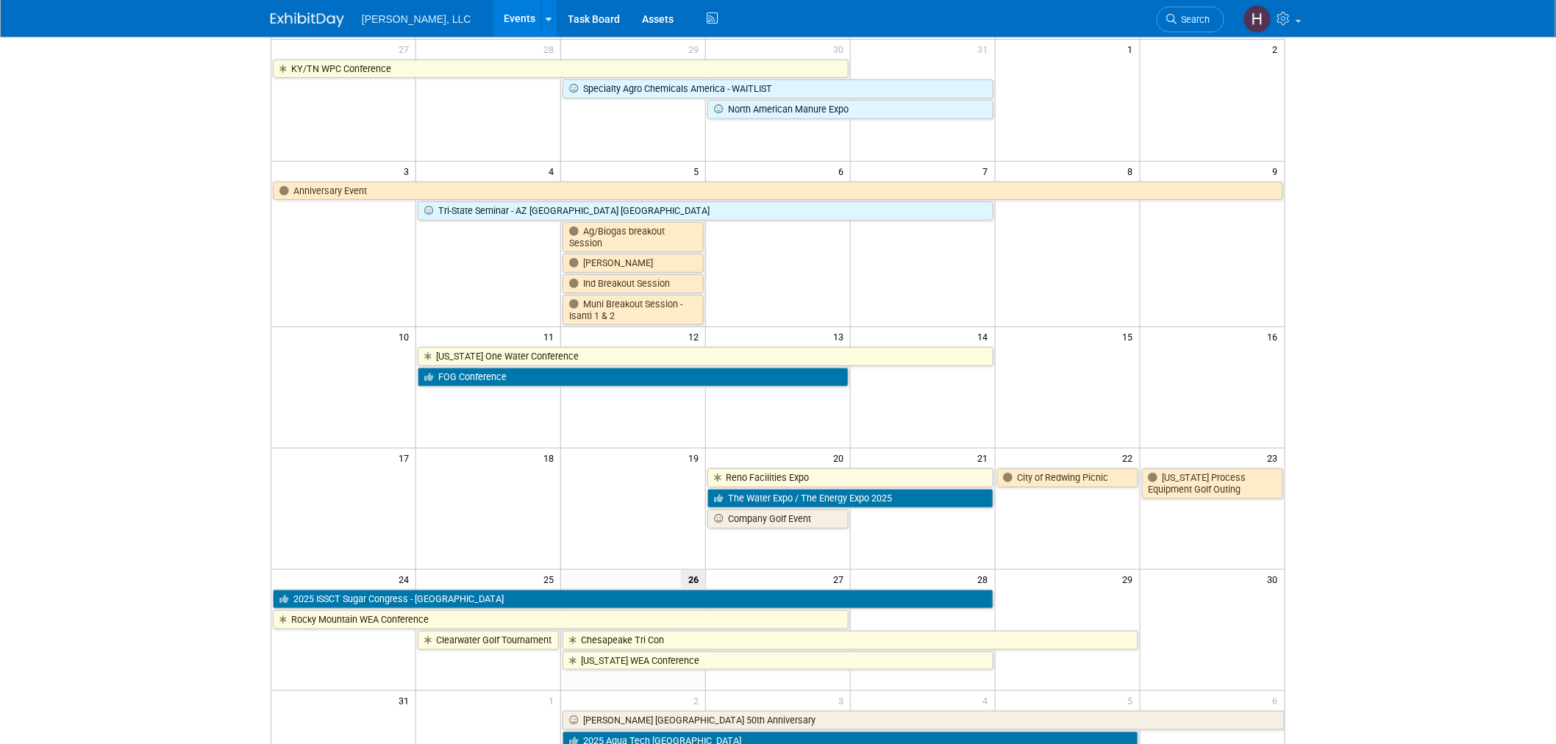
scroll to position [128, 0]
